Goal: Navigation & Orientation: Find specific page/section

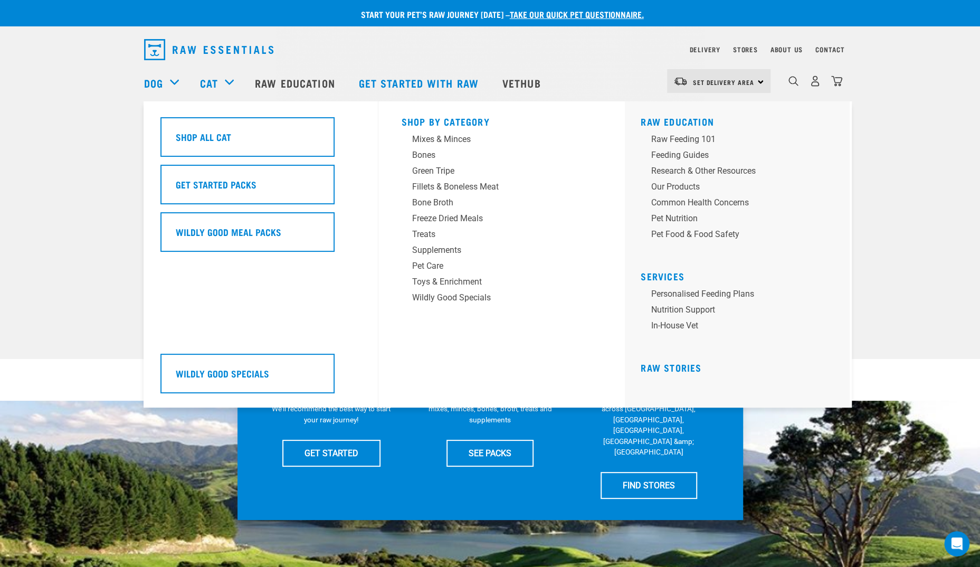
click at [220, 82] on div "Cat" at bounding box center [222, 83] width 44 height 42
click at [461, 142] on div "Mixes & Minces" at bounding box center [494, 139] width 165 height 13
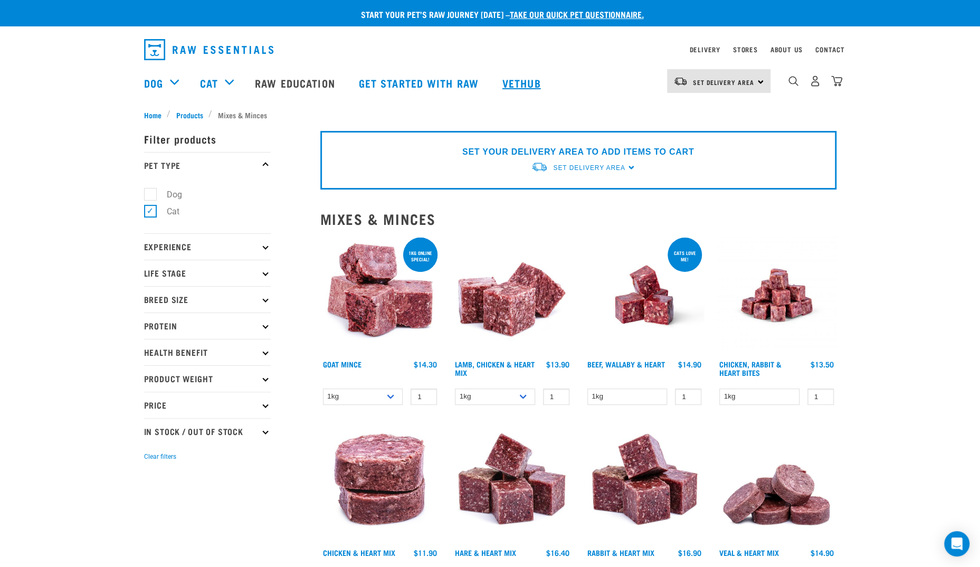
click at [520, 77] on link "Vethub" at bounding box center [523, 83] width 62 height 42
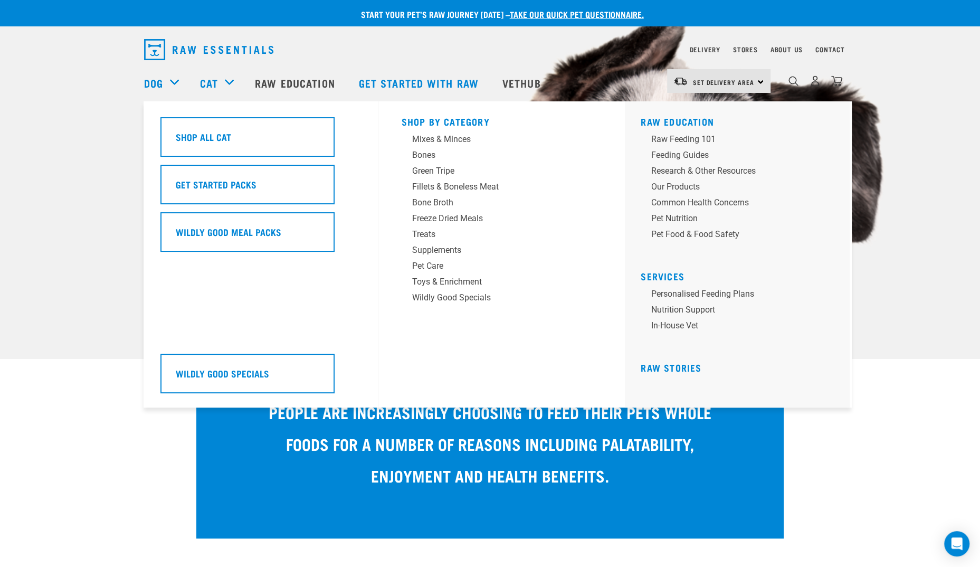
click at [225, 83] on div "Cat" at bounding box center [222, 83] width 44 height 42
click at [676, 368] on link "Raw Stories" at bounding box center [671, 367] width 61 height 5
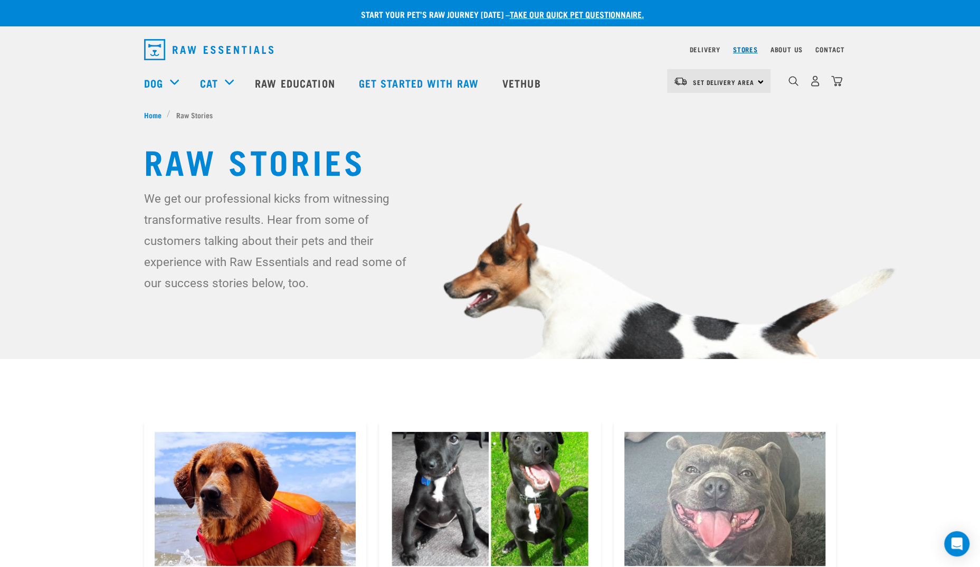
click at [745, 51] on link "Stores" at bounding box center [745, 50] width 25 height 4
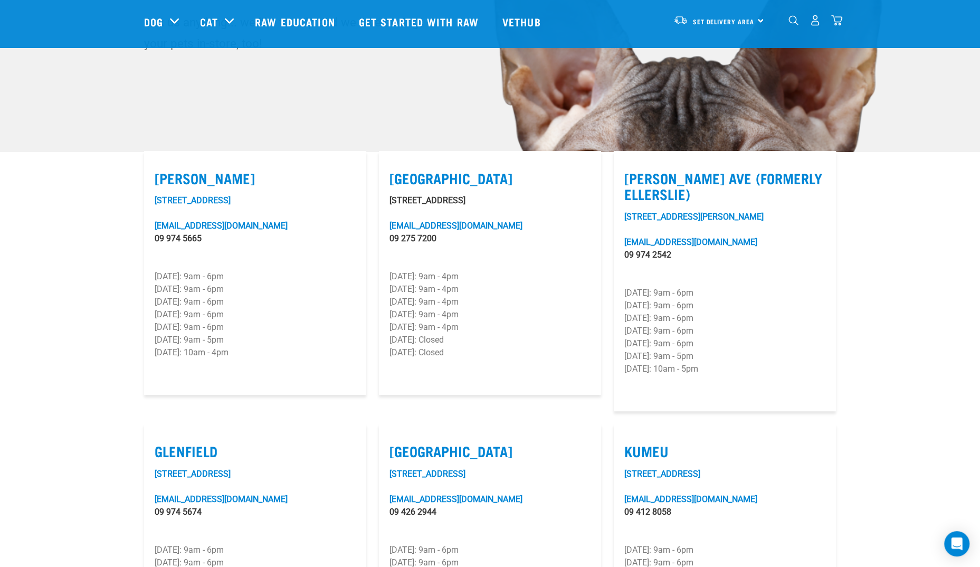
scroll to position [207, 0]
click at [291, 23] on link "Raw Education" at bounding box center [295, 22] width 103 height 42
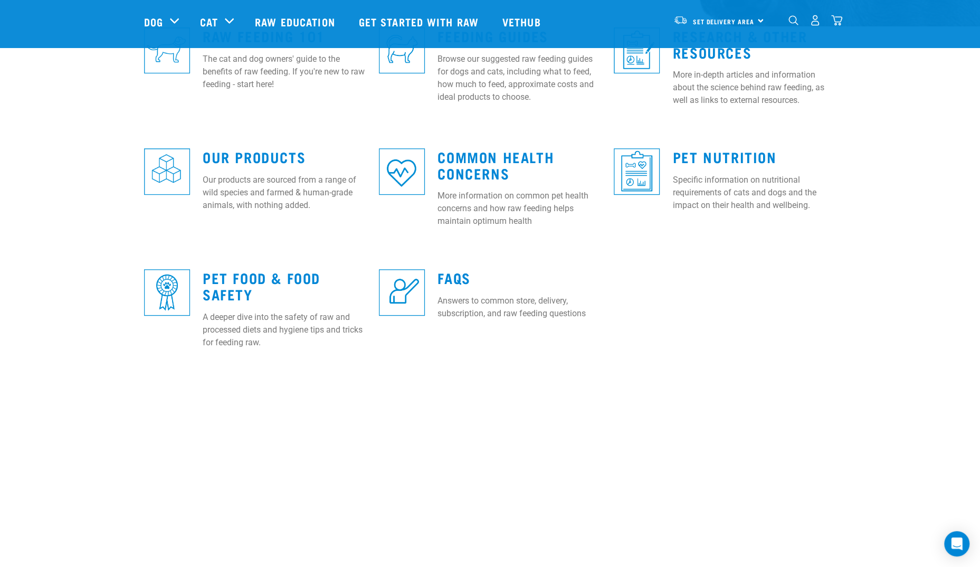
scroll to position [334, 0]
